Goal: Task Accomplishment & Management: Use online tool/utility

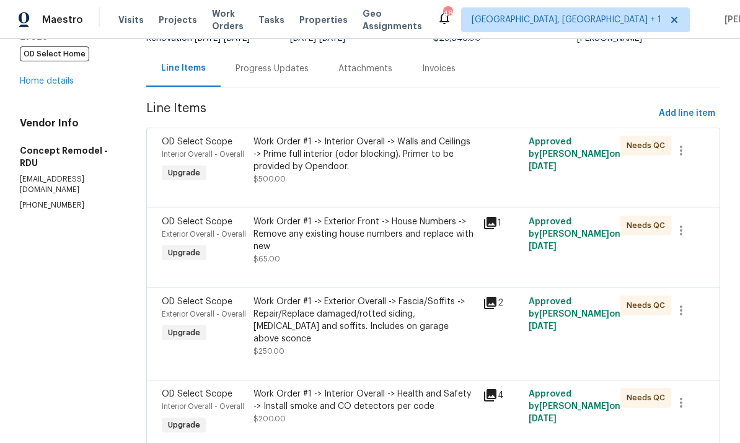
scroll to position [111, 0]
click at [379, 229] on div "Work Order #1 -> Exterior Front -> House Numbers -> Remove any existing house n…" at bounding box center [364, 233] width 222 height 37
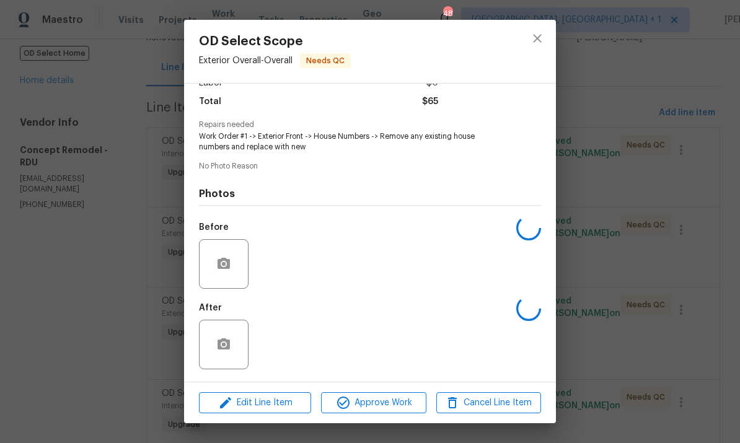
scroll to position [100, 0]
click at [661, 157] on div "OD Select Scope Exterior Overall - Overall Needs QC Vendor Concept Remodel Acco…" at bounding box center [370, 221] width 740 height 443
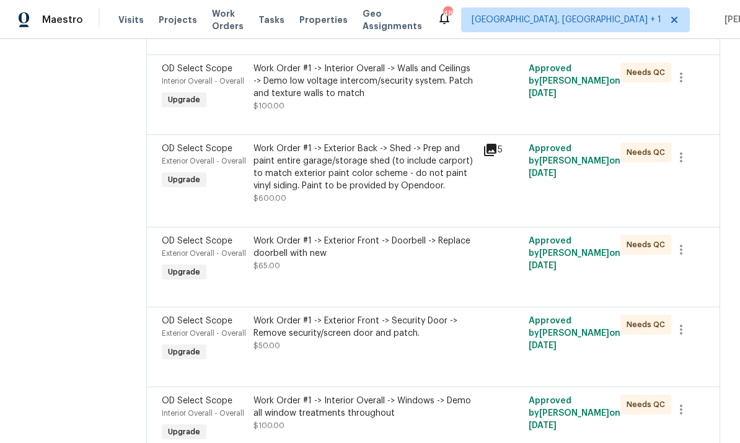
scroll to position [1236, 0]
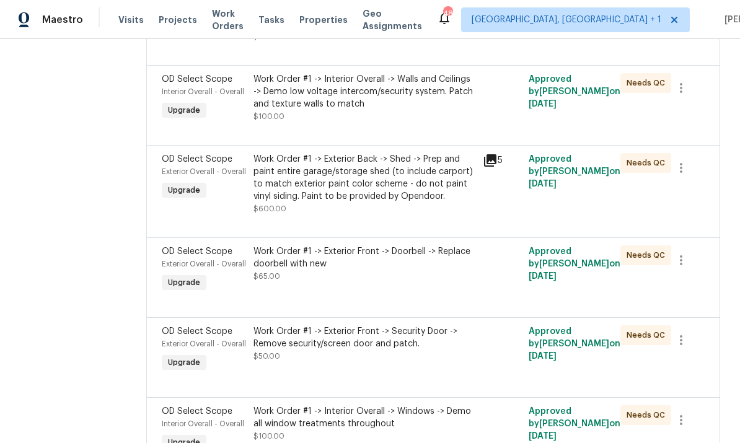
click at [369, 187] on div "Work Order #1 -> Exterior Back -> Shed -> Prep and paint entire garage/storage …" at bounding box center [364, 178] width 222 height 50
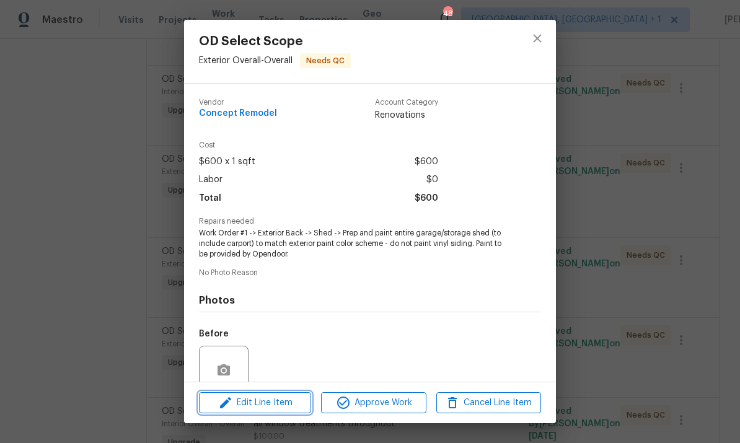
click at [263, 409] on span "Edit Line Item" at bounding box center [255, 402] width 105 height 15
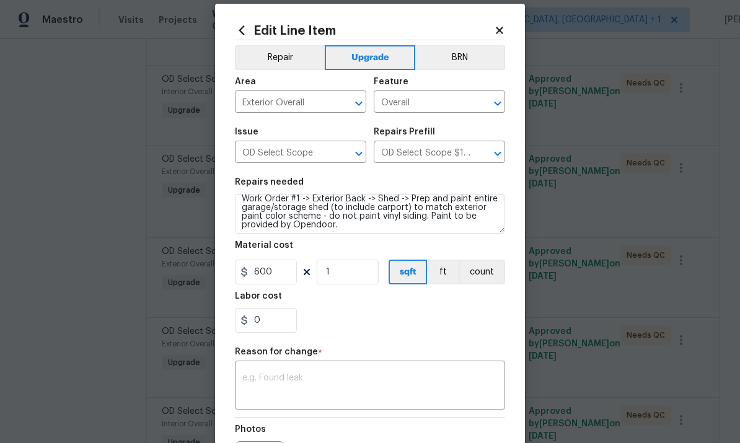
scroll to position [7, 0]
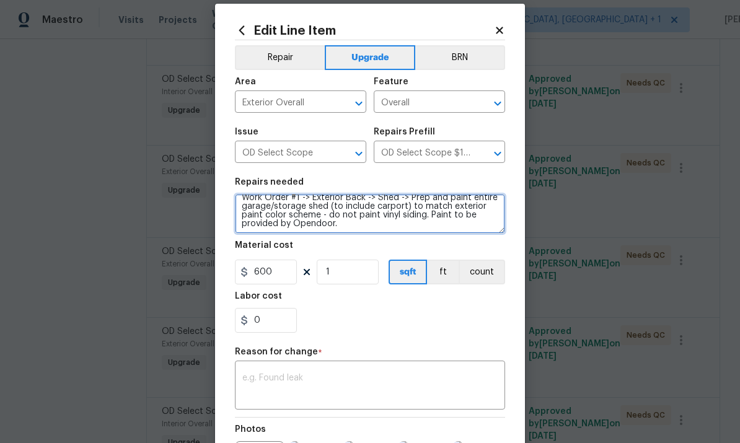
click at [427, 217] on textarea "Work Order #1 -> Exterior Back -> Shed -> Prep and paint entire garage/storage …" at bounding box center [370, 214] width 270 height 40
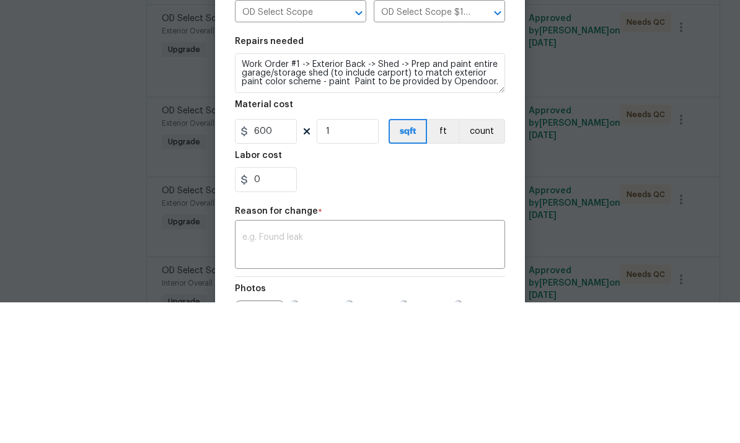
scroll to position [46, 0]
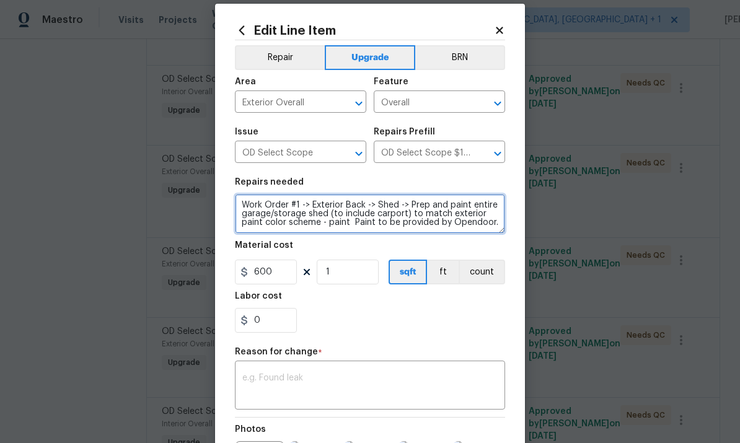
type textarea "Work Order #1 -> Exterior Back -> Shed -> Prep and paint entire garage/storage …"
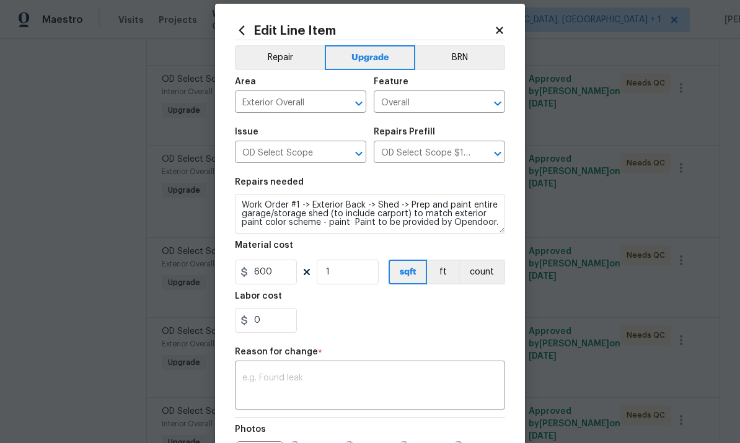
click at [491, 27] on h2 "Edit Line Item" at bounding box center [364, 31] width 259 height 14
click at [499, 26] on icon at bounding box center [499, 30] width 11 height 11
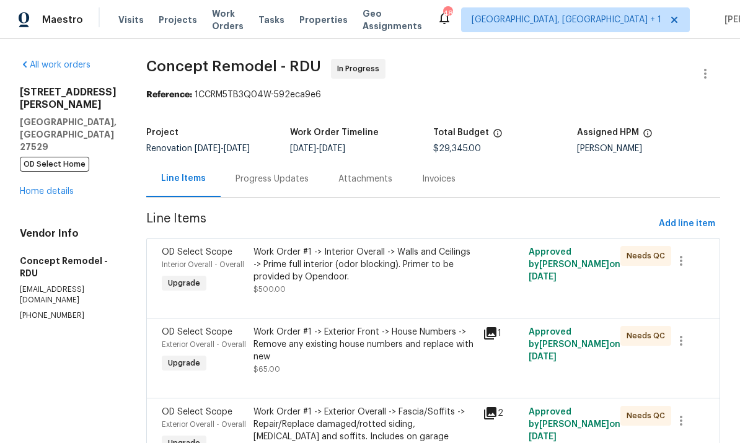
scroll to position [0, 0]
click at [694, 216] on span "Add line item" at bounding box center [686, 223] width 56 height 15
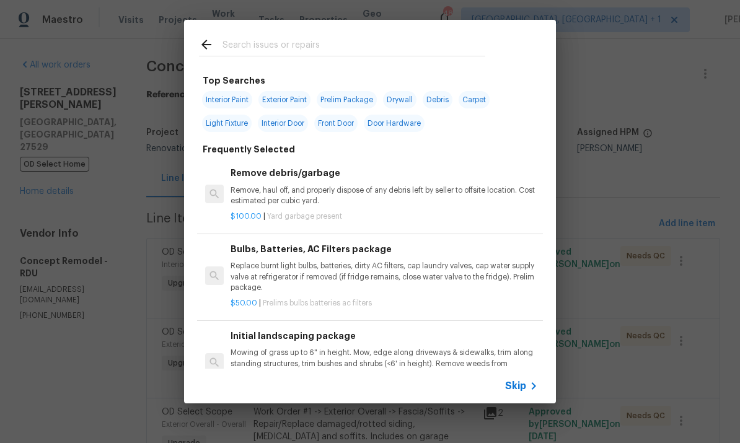
click at [260, 44] on input "text" at bounding box center [353, 46] width 263 height 19
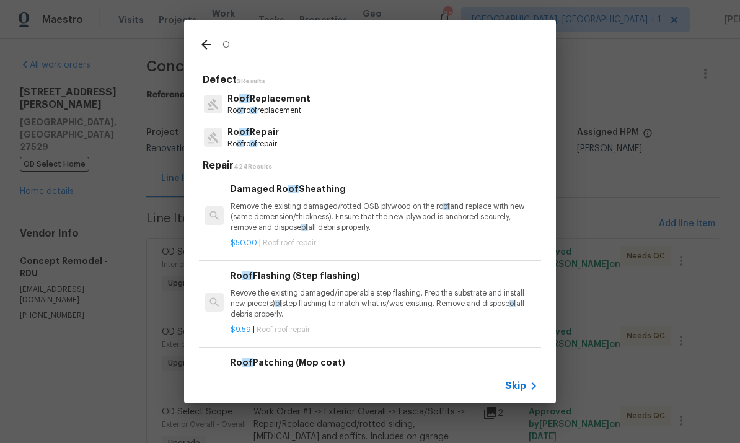
type input "Od"
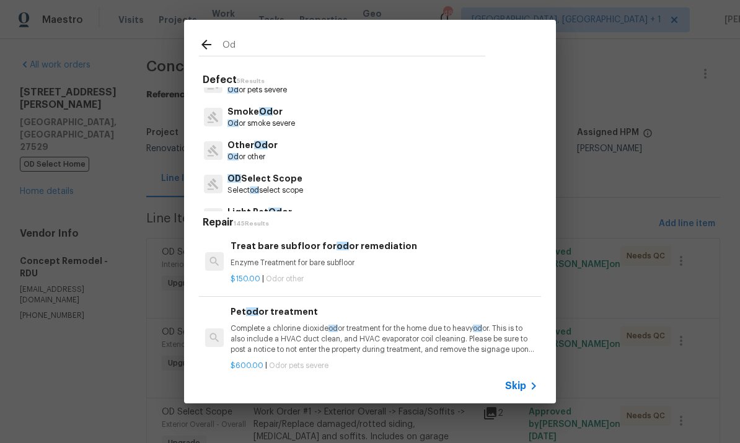
scroll to position [34, 0]
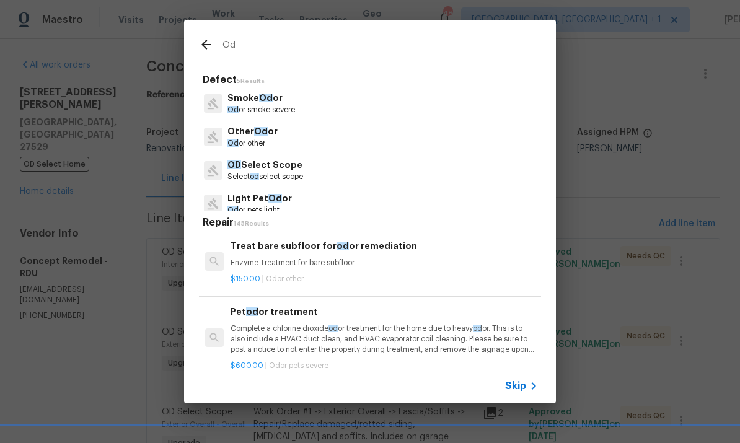
click at [278, 170] on p "OD Select Scope" at bounding box center [265, 165] width 76 height 13
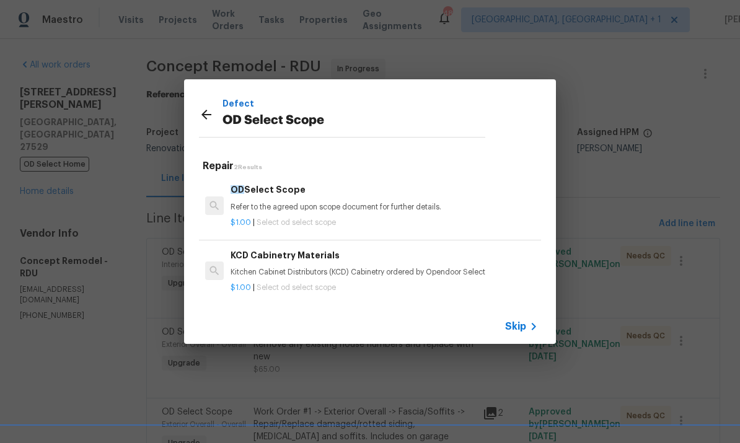
click at [332, 202] on p "Refer to the agreed upon scope document for further details." at bounding box center [383, 207] width 307 height 11
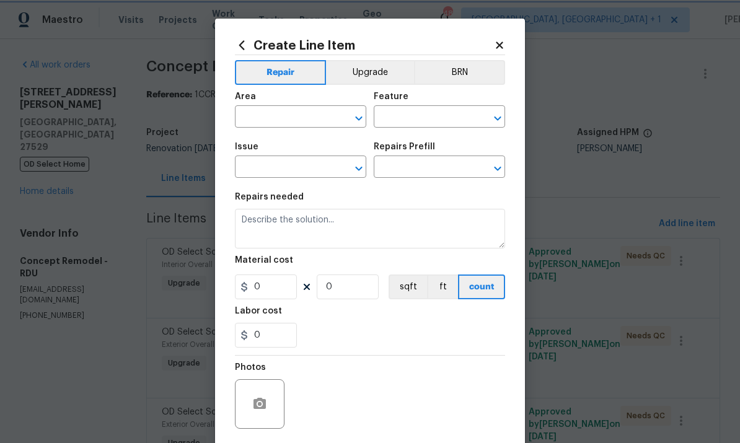
type input "OD Select Scope"
type input "OD Select Scope $1.00"
type textarea "Refer to the agreed upon scope document for further details."
type input "1"
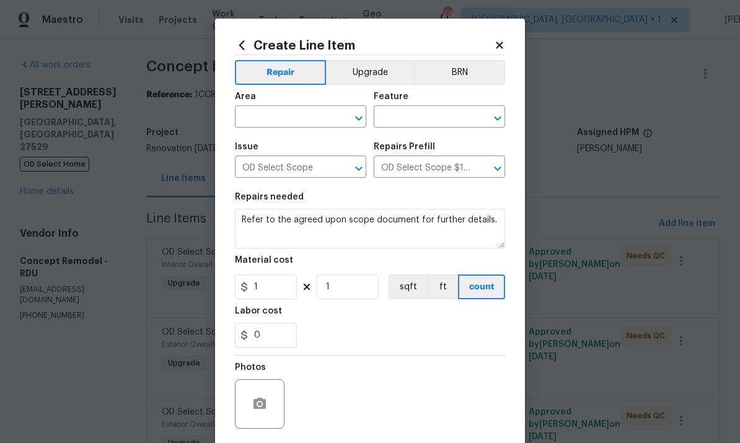
click at [279, 117] on input "text" at bounding box center [283, 117] width 97 height 19
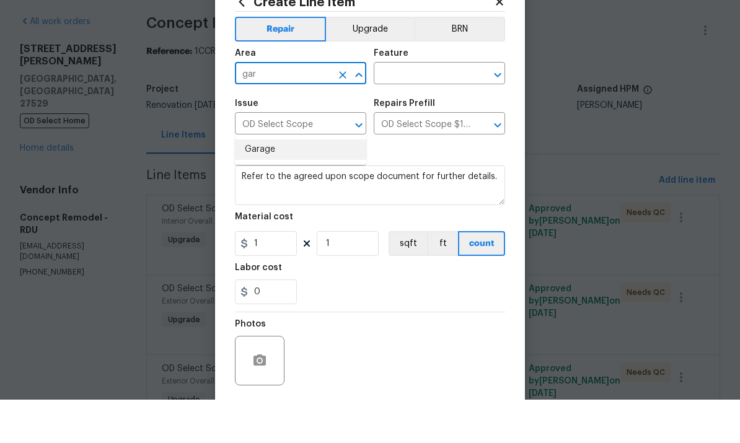
click at [258, 183] on li "Garage" at bounding box center [300, 193] width 131 height 20
type input "Garage"
click at [423, 108] on input "text" at bounding box center [422, 117] width 97 height 19
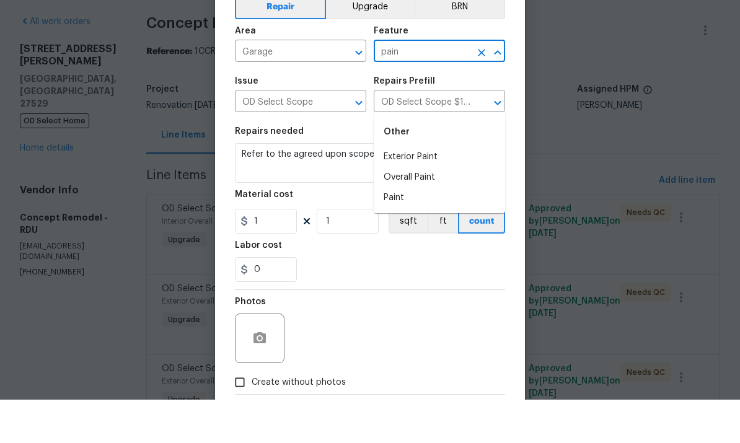
scroll to position [21, 0]
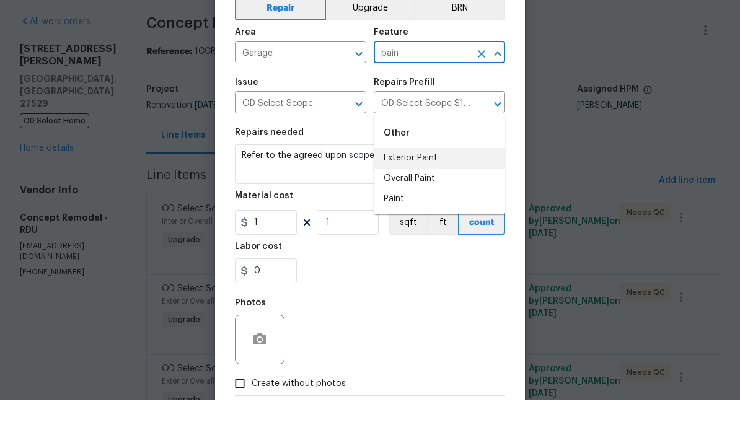
click at [422, 191] on li "Exterior Paint" at bounding box center [439, 201] width 131 height 20
type input "Exterior Paint"
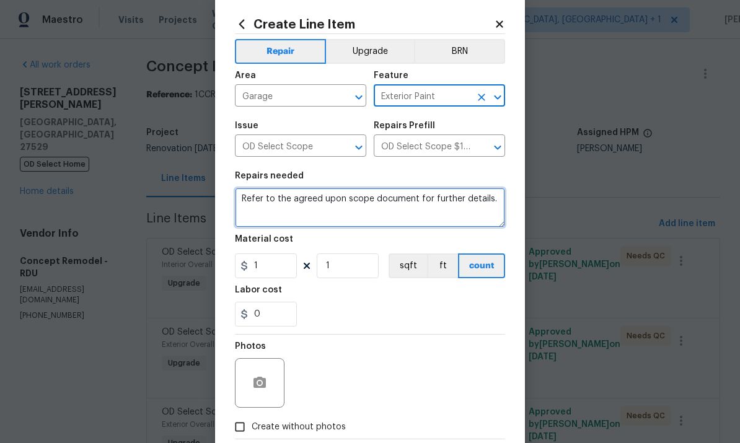
click at [493, 203] on textarea "Refer to the agreed upon scope document for further details." at bounding box center [370, 208] width 270 height 40
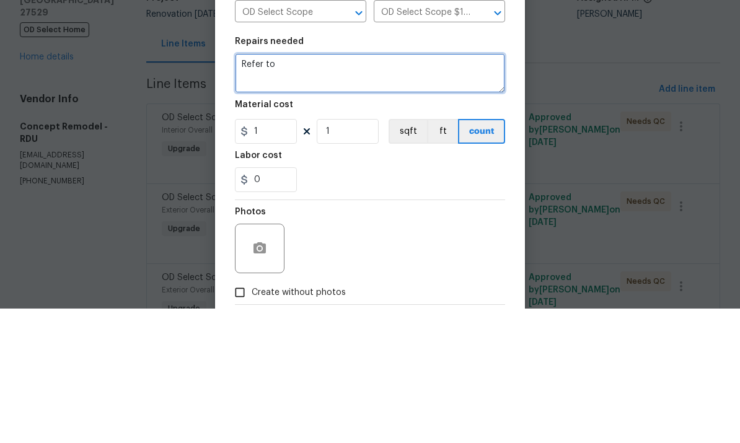
type textarea "Refer"
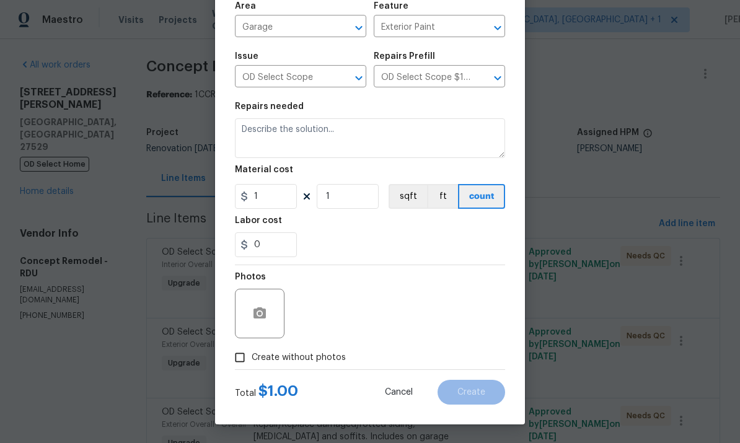
scroll to position [68, 0]
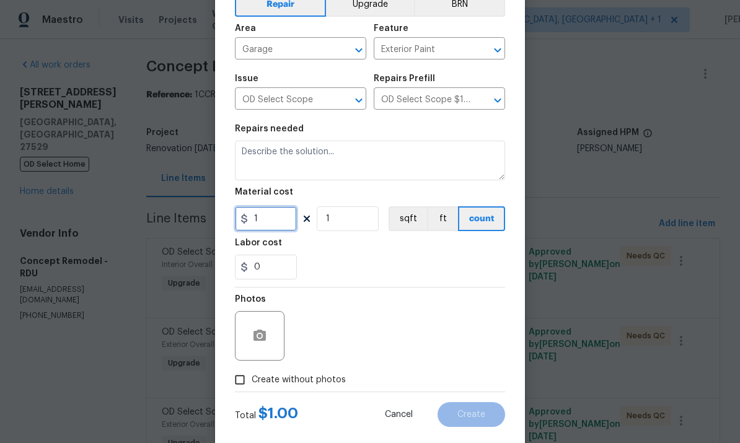
click at [276, 226] on input "1" at bounding box center [266, 218] width 62 height 25
type input "350"
click at [267, 159] on textarea at bounding box center [370, 161] width 270 height 40
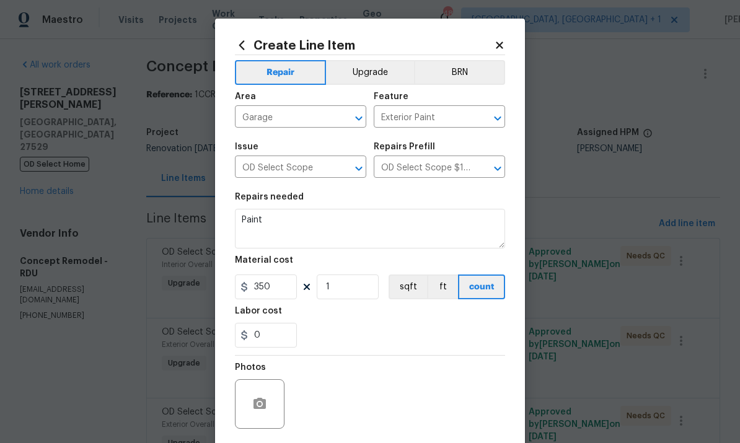
scroll to position [0, 0]
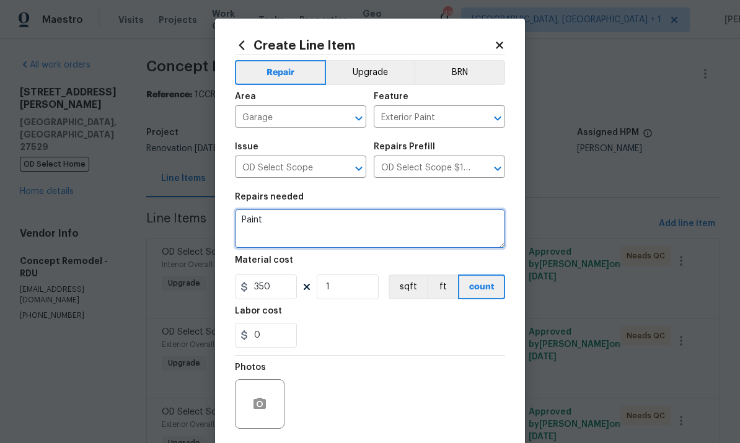
type textarea "Paint"
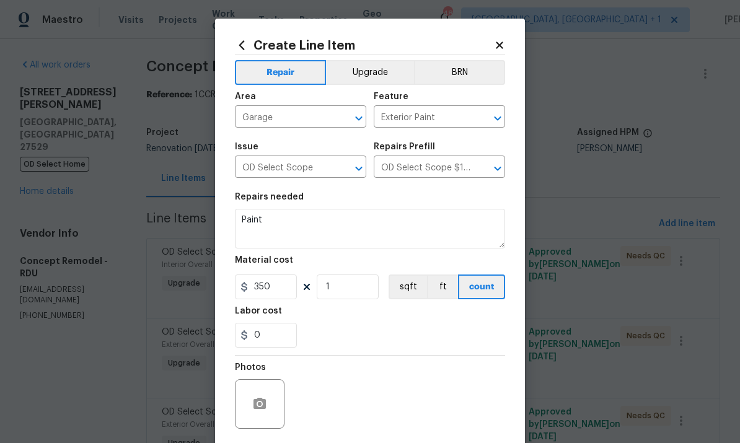
click at [489, 45] on h2 "Create Line Item" at bounding box center [364, 45] width 259 height 14
click at [499, 47] on icon at bounding box center [499, 45] width 11 height 11
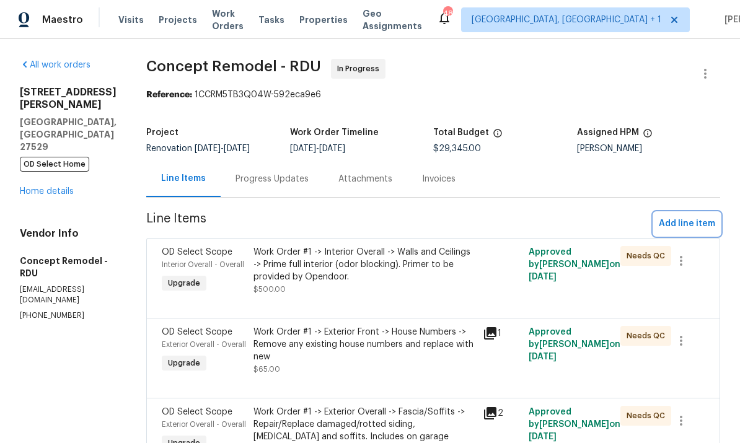
click at [694, 216] on span "Add line item" at bounding box center [686, 223] width 56 height 15
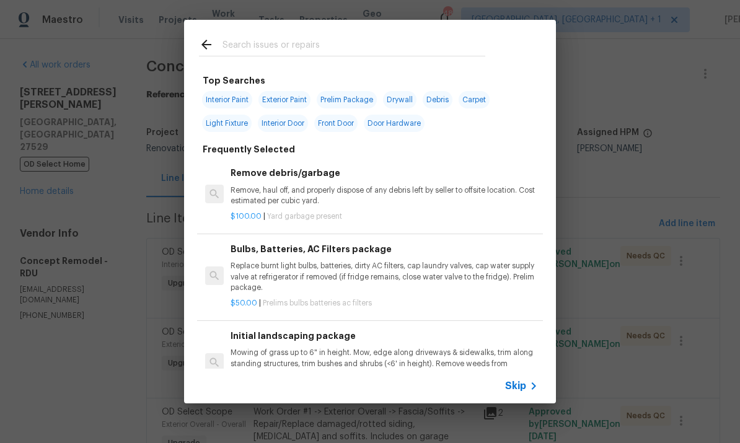
click at [248, 45] on input "text" at bounding box center [353, 46] width 263 height 19
type input "Od"
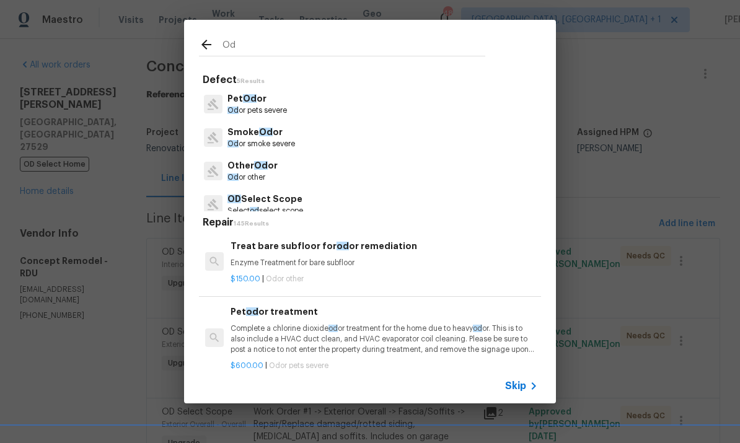
click at [289, 199] on p "OD Select Scope" at bounding box center [265, 199] width 76 height 13
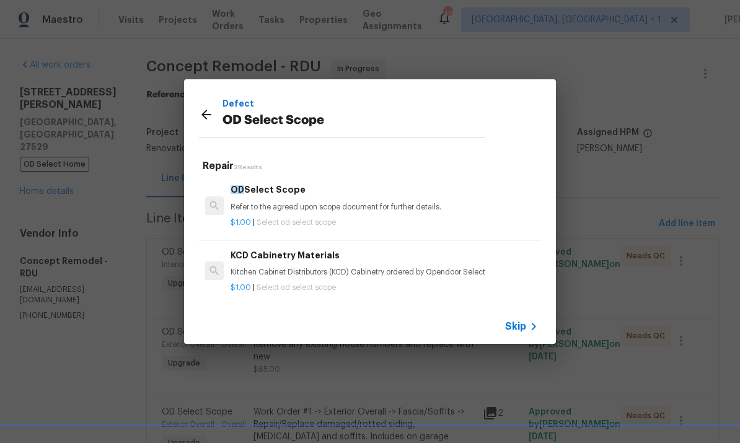
click at [305, 197] on div "OD Select Scope Refer to the agreed upon scope document for further details." at bounding box center [383, 198] width 307 height 30
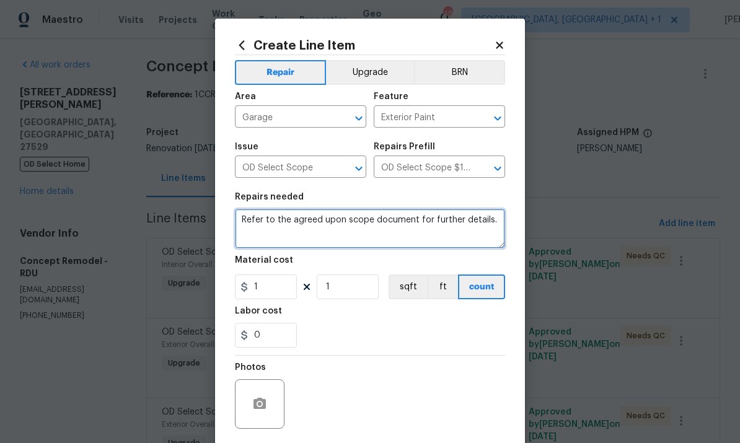
click at [488, 225] on textarea "Refer to the agreed upon scope document for further details." at bounding box center [370, 229] width 270 height 40
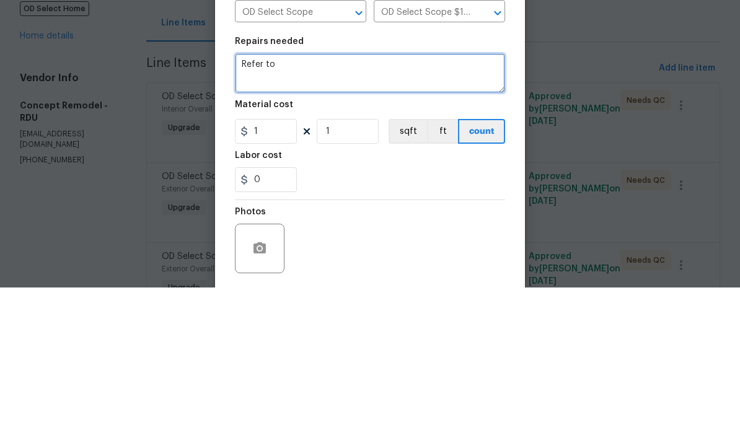
type textarea "Refer"
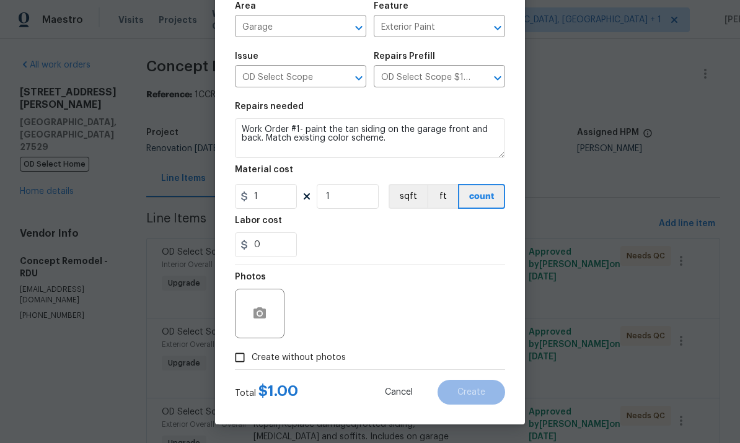
scroll to position [93, 0]
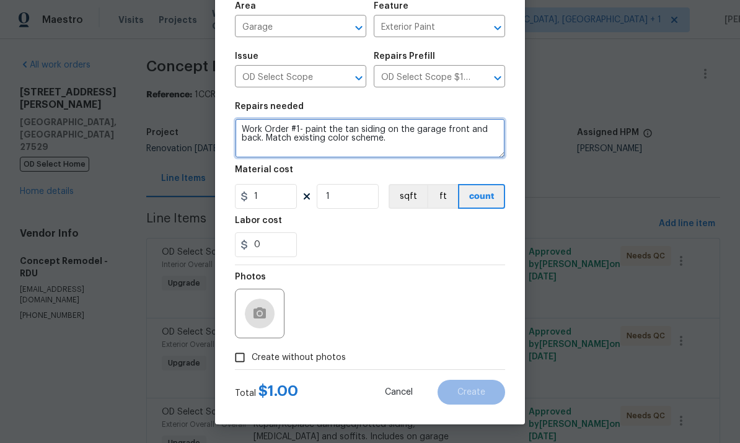
type textarea "Work Order #1- paint the tan siding on the garage front and back. Match existin…"
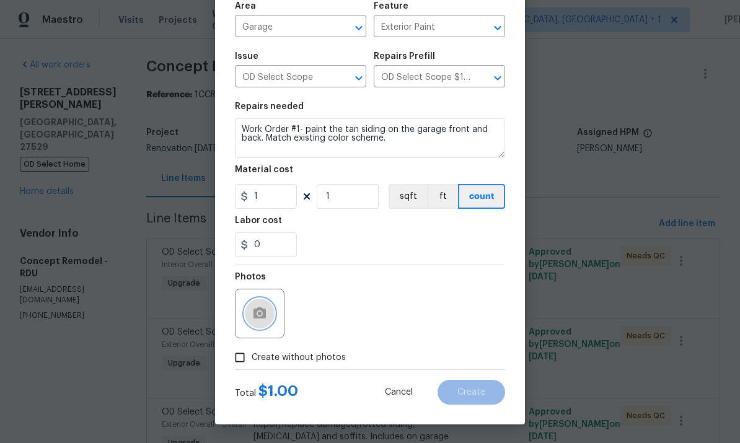
click at [260, 317] on icon "button" at bounding box center [259, 312] width 12 height 11
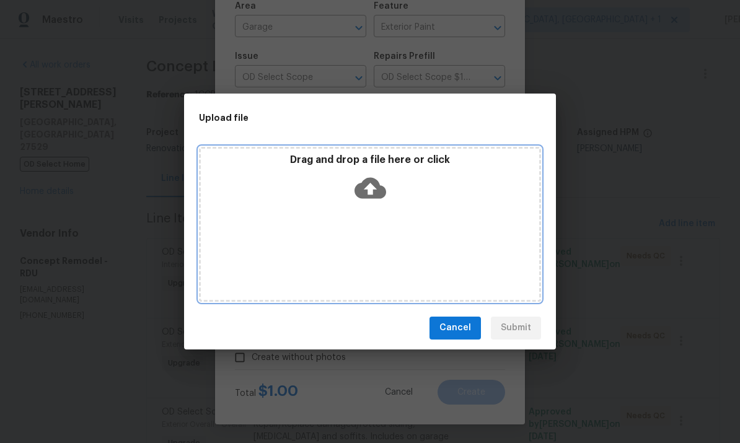
click at [374, 189] on icon at bounding box center [370, 188] width 32 height 32
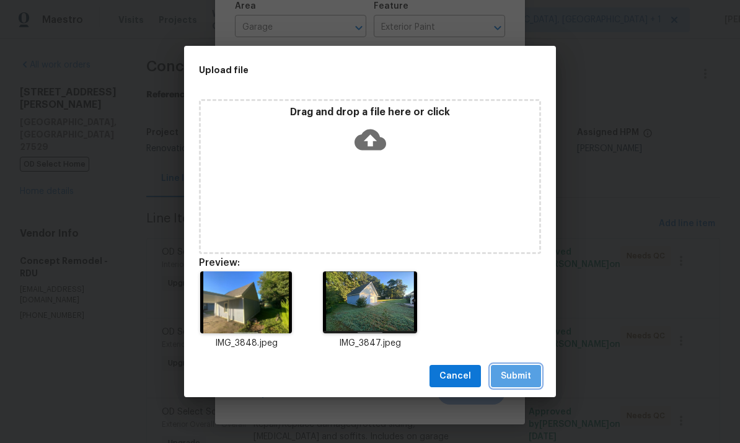
click at [516, 365] on button "Submit" at bounding box center [516, 376] width 50 height 23
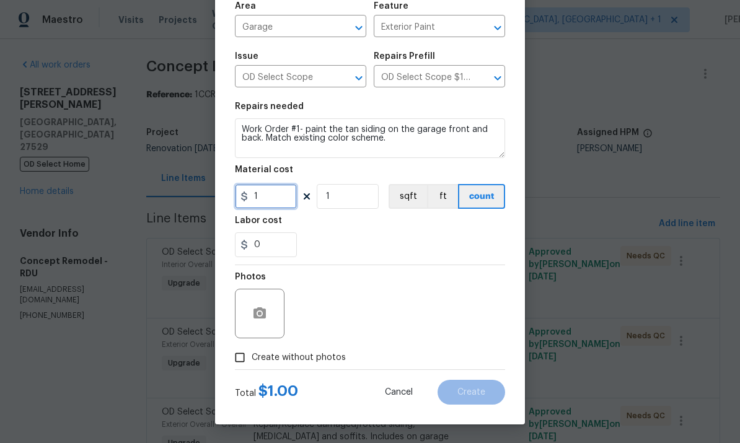
click at [279, 201] on input "1" at bounding box center [266, 196] width 62 height 25
type input "350"
click at [240, 365] on input "Create without photos" at bounding box center [240, 358] width 24 height 24
checkbox input "true"
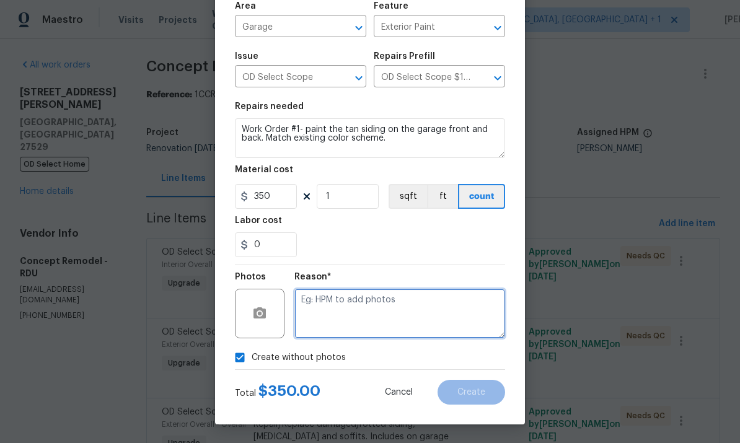
click at [357, 312] on textarea at bounding box center [399, 314] width 211 height 50
type textarea "To come"
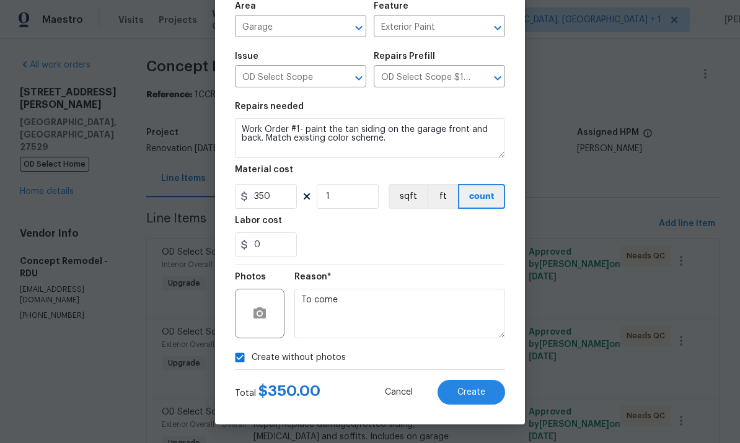
click at [473, 391] on span "Create" at bounding box center [471, 392] width 28 height 9
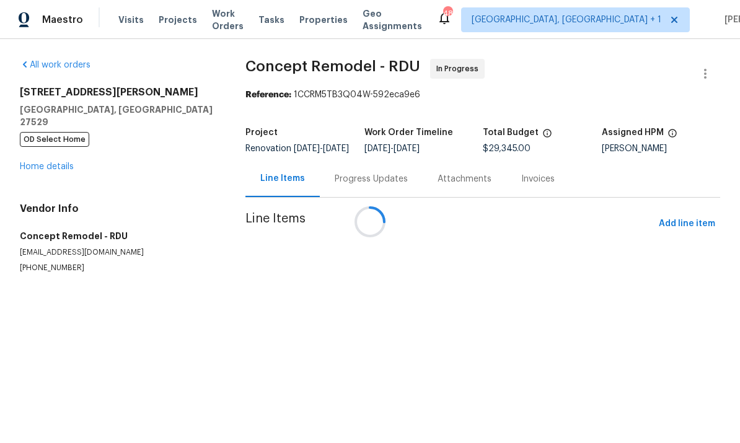
scroll to position [0, 0]
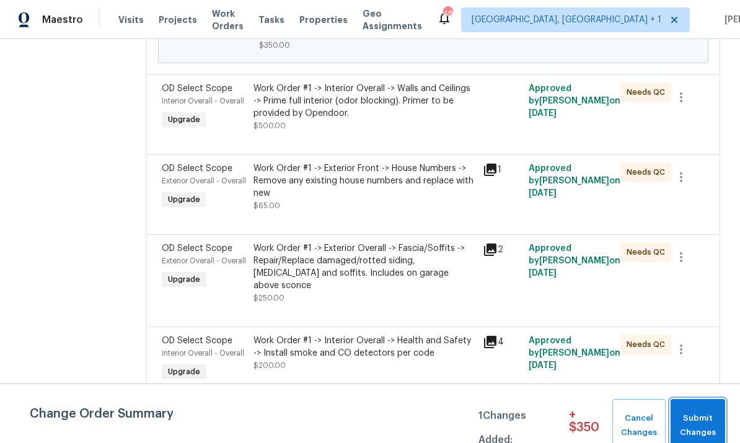
click at [705, 424] on span "Submit Changes" at bounding box center [697, 425] width 42 height 28
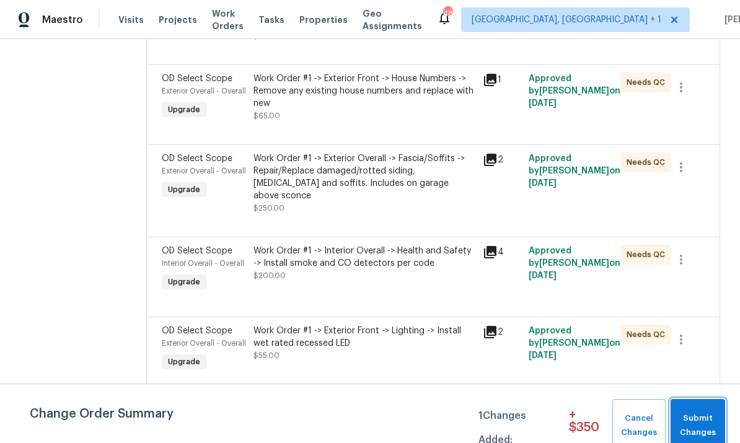
click at [705, 423] on span "Submit Changes" at bounding box center [697, 425] width 42 height 28
